Goal: Communication & Community: Participate in discussion

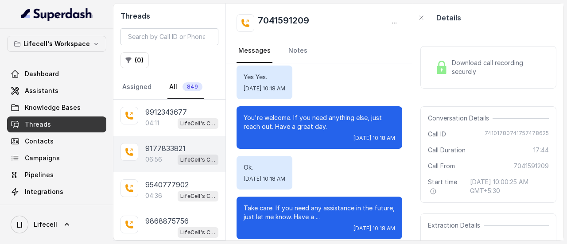
click at [188, 150] on div "9177833821" at bounding box center [181, 148] width 73 height 11
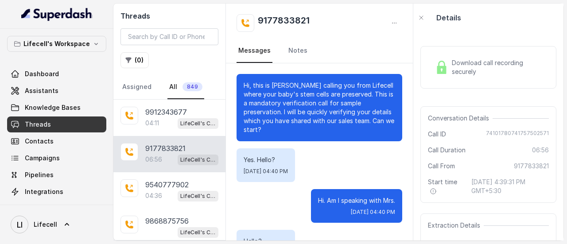
scroll to position [3312, 0]
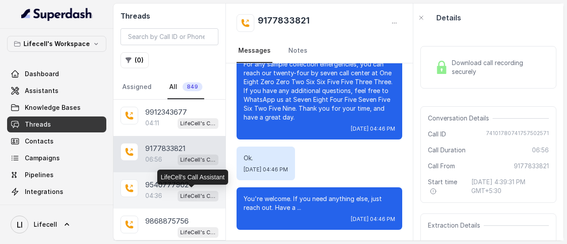
click at [183, 192] on p "LifeCell's Call Assistant" at bounding box center [197, 196] width 35 height 9
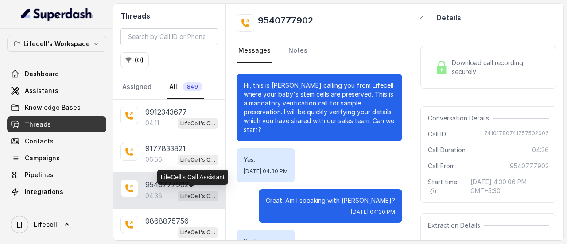
scroll to position [1977, 0]
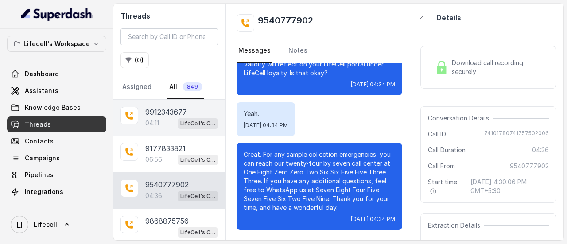
click at [177, 119] on span "LifeCell's Call Assistant" at bounding box center [197, 123] width 41 height 11
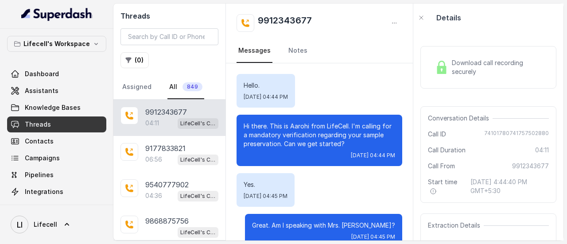
scroll to position [1823, 0]
